Goal: Information Seeking & Learning: Learn about a topic

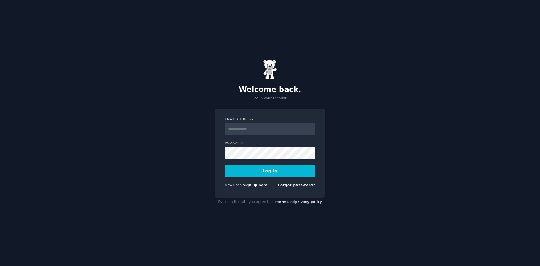
click at [272, 130] on input "Email Address" at bounding box center [270, 129] width 91 height 12
type input "**********"
click at [225, 165] on button "Log In" at bounding box center [270, 171] width 91 height 12
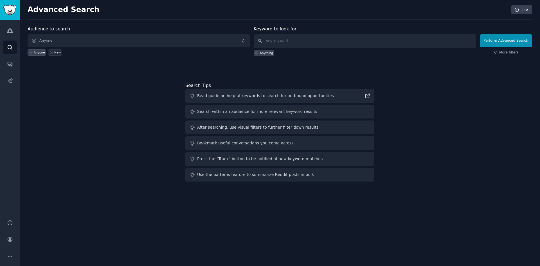
click at [52, 51] on icon at bounding box center [51, 52] width 4 height 4
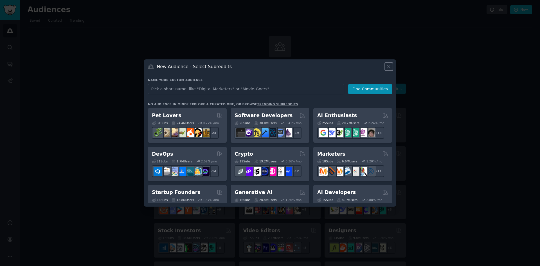
click at [389, 66] on icon at bounding box center [388, 66] width 3 height 3
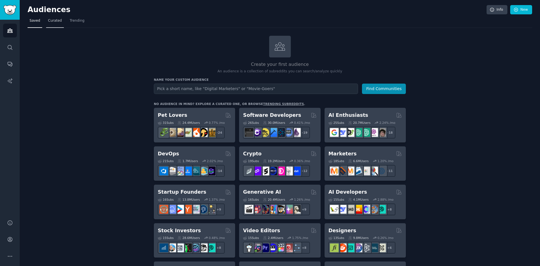
click at [49, 22] on span "Curated" at bounding box center [55, 20] width 14 height 5
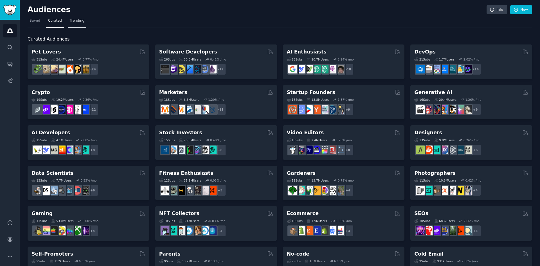
click at [75, 22] on span "Trending" at bounding box center [77, 20] width 15 height 5
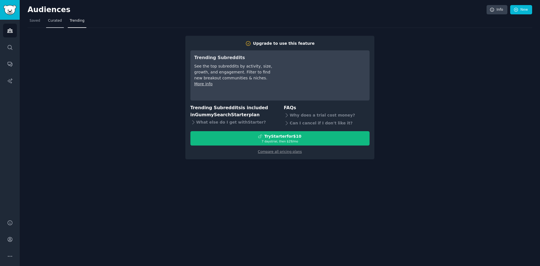
click at [56, 20] on span "Curated" at bounding box center [55, 20] width 14 height 5
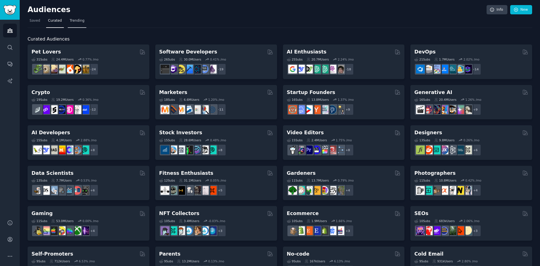
click at [73, 19] on span "Trending" at bounding box center [77, 20] width 15 height 5
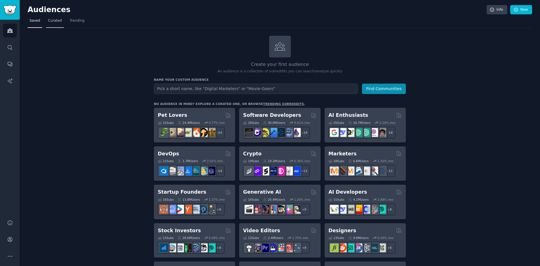
click at [53, 21] on span "Curated" at bounding box center [55, 20] width 14 height 5
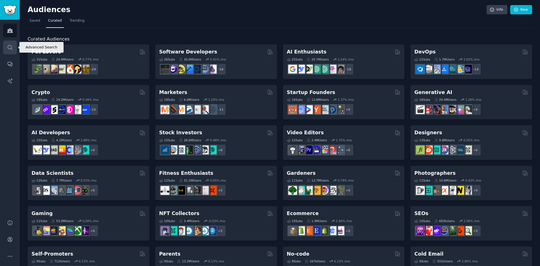
click at [6, 47] on link "Search" at bounding box center [10, 47] width 14 height 14
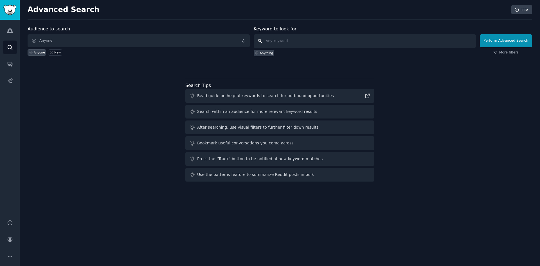
drag, startPoint x: 292, startPoint y: 40, endPoint x: 295, endPoint y: 39, distance: 3.3
click at [294, 39] on input "text" at bounding box center [365, 40] width 222 height 13
type input "people into dog food"
click button "Perform Advanced Search" at bounding box center [506, 40] width 52 height 13
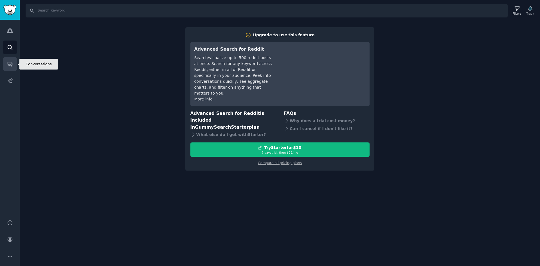
click at [8, 66] on icon "Sidebar" at bounding box center [10, 64] width 6 height 6
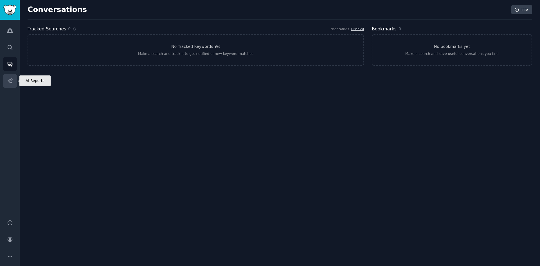
click at [9, 79] on icon "Sidebar" at bounding box center [10, 81] width 6 height 6
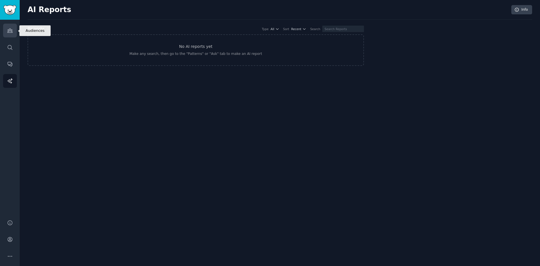
click at [5, 28] on link "Audiences" at bounding box center [10, 31] width 14 height 14
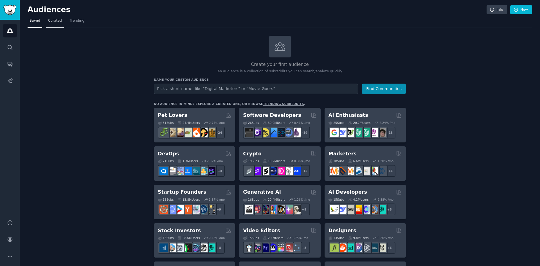
click at [57, 20] on span "Curated" at bounding box center [55, 20] width 14 height 5
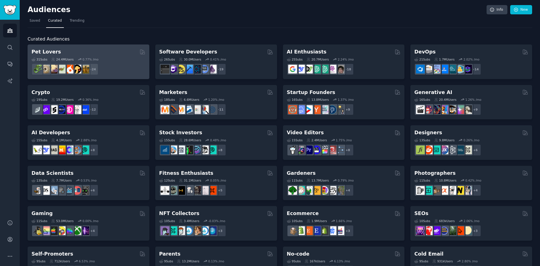
click at [98, 55] on div "Pet Lovers" at bounding box center [88, 51] width 114 height 7
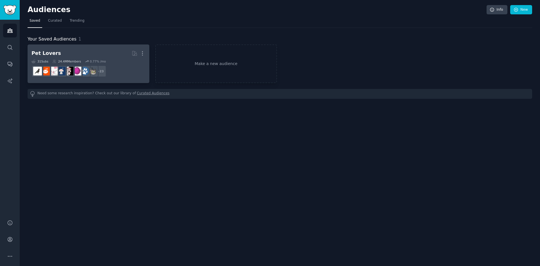
click at [110, 50] on h2 "Pet Lovers More" at bounding box center [88, 53] width 114 height 10
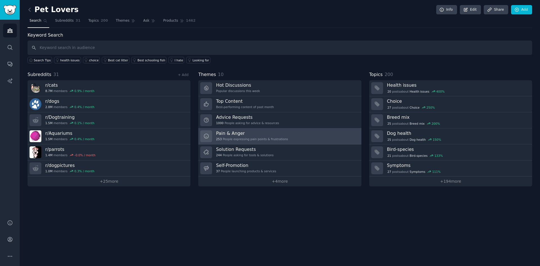
click at [255, 131] on h3 "Pain & Anger" at bounding box center [252, 133] width 72 height 6
